Goal: Task Accomplishment & Management: Use online tool/utility

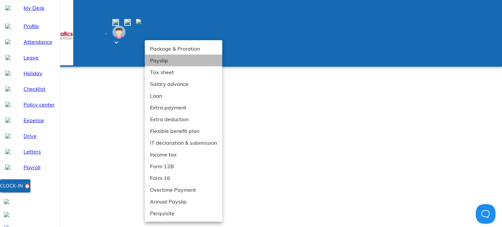
click at [157, 63] on li "Payslip" at bounding box center [184, 61] width 78 height 12
